Goal: Information Seeking & Learning: Learn about a topic

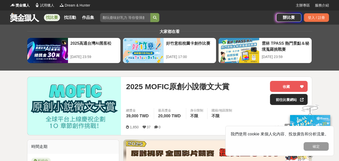
click at [287, 98] on link "前往比賽網站" at bounding box center [289, 99] width 38 height 11
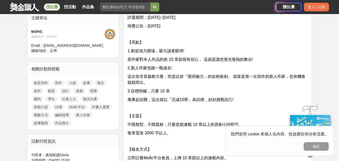
scroll to position [59, 0]
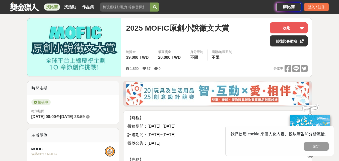
click at [47, 5] on link "找比賽" at bounding box center [52, 7] width 16 height 7
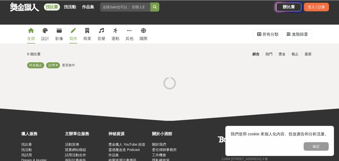
click at [76, 35] on link "寫作" at bounding box center [73, 34] width 8 height 19
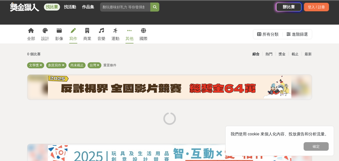
click at [131, 38] on div "其他" at bounding box center [130, 39] width 8 height 6
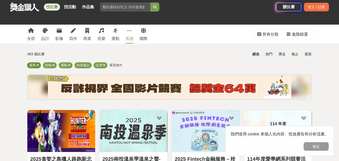
click at [38, 64] on icon at bounding box center [37, 65] width 3 height 3
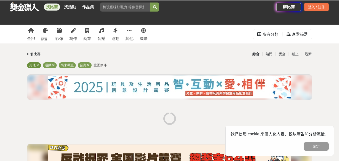
click at [38, 65] on icon at bounding box center [37, 65] width 3 height 3
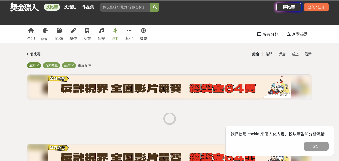
click at [39, 65] on div "運動" at bounding box center [34, 65] width 14 height 6
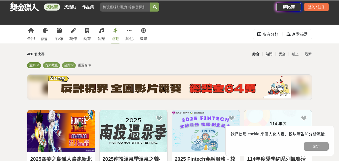
click at [39, 65] on div "運動" at bounding box center [34, 65] width 14 height 6
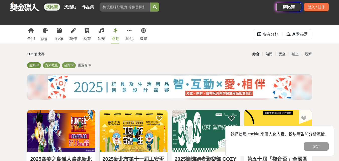
click at [36, 65] on icon at bounding box center [37, 65] width 3 height 3
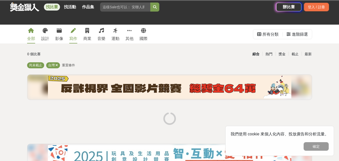
click at [73, 33] on icon at bounding box center [73, 30] width 5 height 5
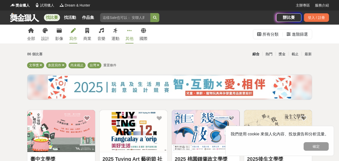
click at [133, 31] on link "其他" at bounding box center [130, 34] width 8 height 19
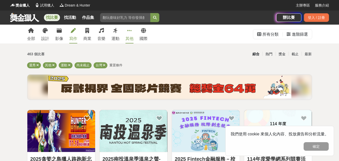
click at [75, 33] on icon at bounding box center [73, 30] width 5 height 5
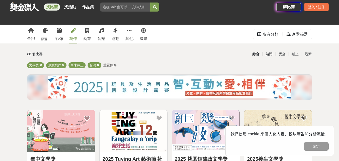
scroll to position [101, 0]
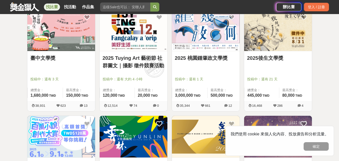
click at [79, 54] on div "臺中文學獎 投稿中：還有 3 天 總獎金： 1,680,000 168 萬 TWD 最高獎金： 150,000 TWD" at bounding box center [61, 76] width 68 height 50
click at [67, 46] on img at bounding box center [61, 30] width 68 height 42
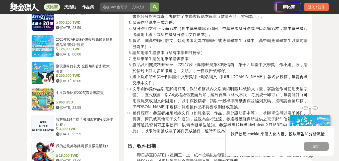
scroll to position [469, 0]
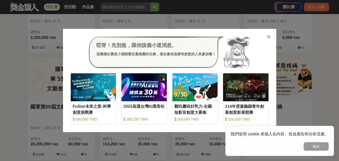
scroll to position [277, 0]
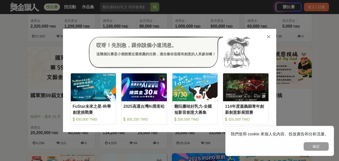
click at [269, 37] on icon at bounding box center [269, 36] width 4 height 5
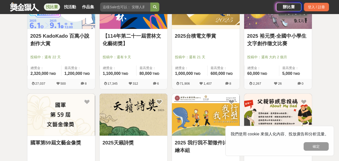
scroll to position [218, 0]
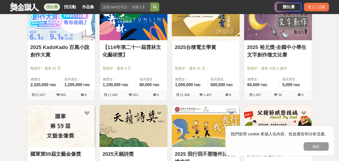
click at [67, 59] on div at bounding box center [62, 61] width 65 height 6
click at [47, 53] on link "2025 KadoKado 百萬小說創作大賞" at bounding box center [61, 50] width 62 height 15
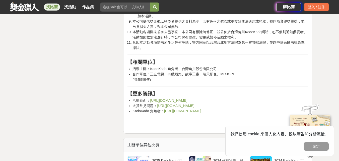
scroll to position [1817, 0]
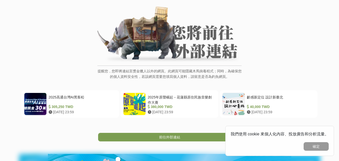
scroll to position [59, 0]
